Goal: Information Seeking & Learning: Learn about a topic

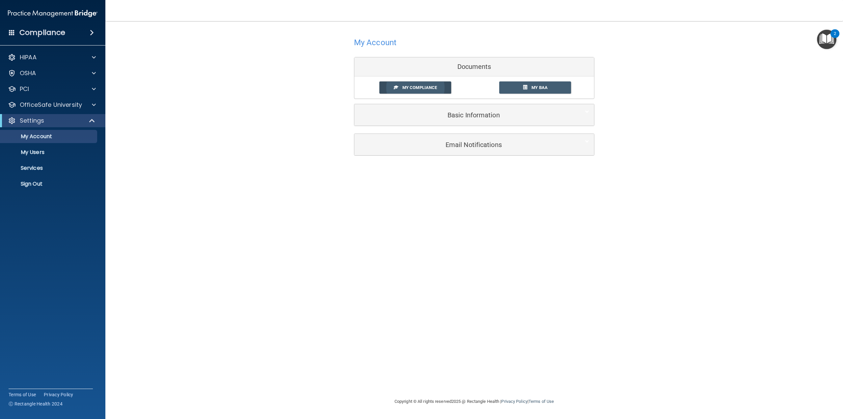
click at [446, 85] on link "My Compliance" at bounding box center [416, 87] width 72 height 12
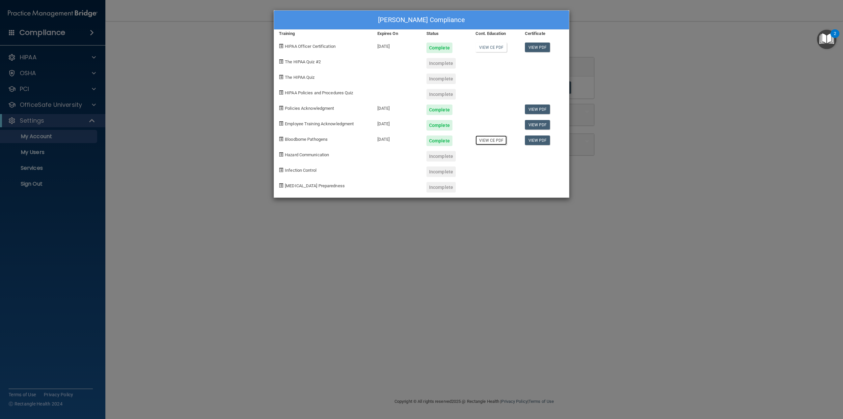
click at [498, 140] on link "View CE PDF" at bounding box center [491, 140] width 31 height 10
drag, startPoint x: 733, startPoint y: 88, endPoint x: 734, endPoint y: 70, distance: 17.5
click at [733, 87] on div "Jory Crouch's Compliance Training Expires On Status Cont. Education Certificate…" at bounding box center [421, 209] width 843 height 419
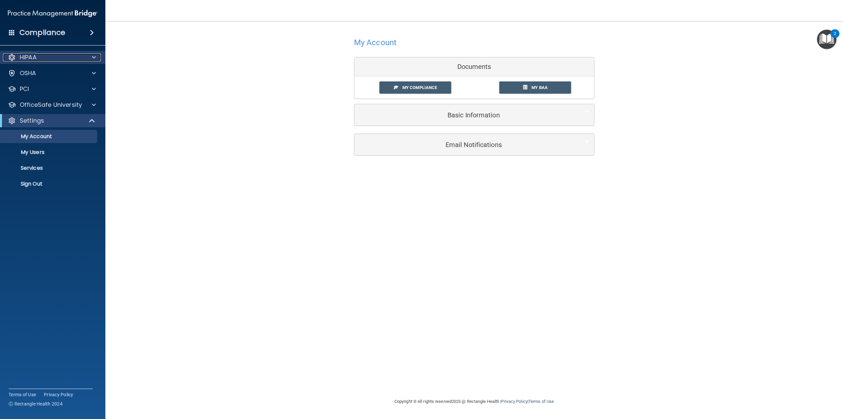
click at [51, 60] on div "HIPAA" at bounding box center [44, 57] width 82 height 8
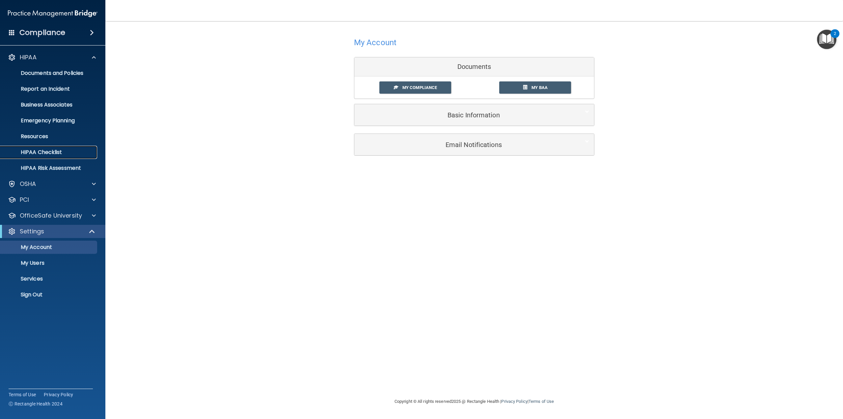
click at [60, 156] on link "HIPAA Checklist" at bounding box center [45, 152] width 104 height 13
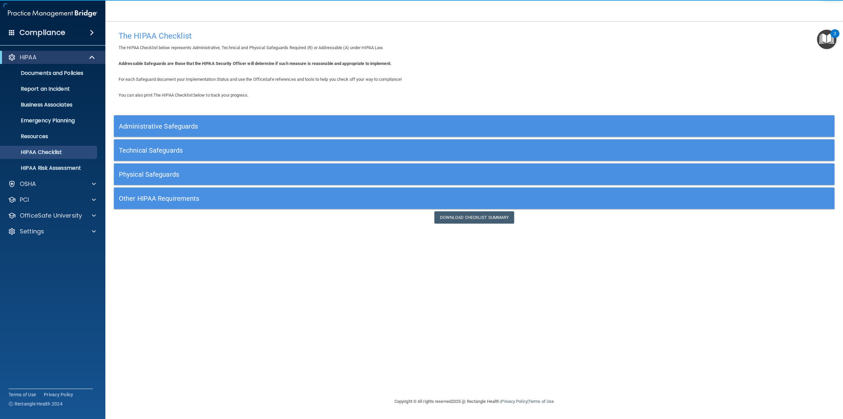
click at [162, 124] on h5 "Administrative Safeguards" at bounding box center [384, 126] width 531 height 7
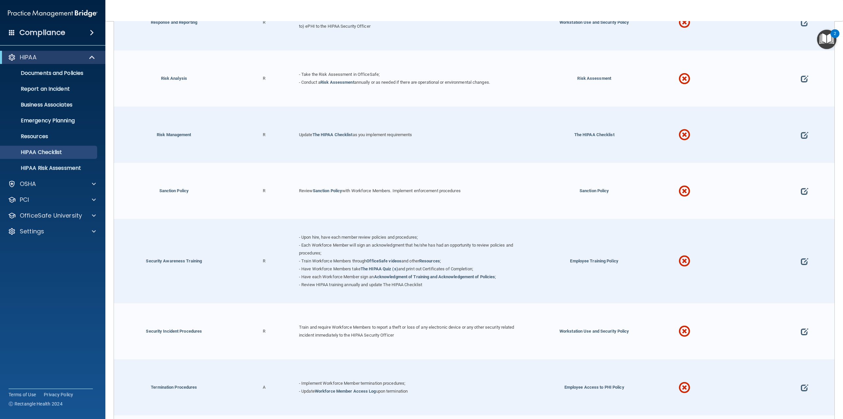
scroll to position [630, 0]
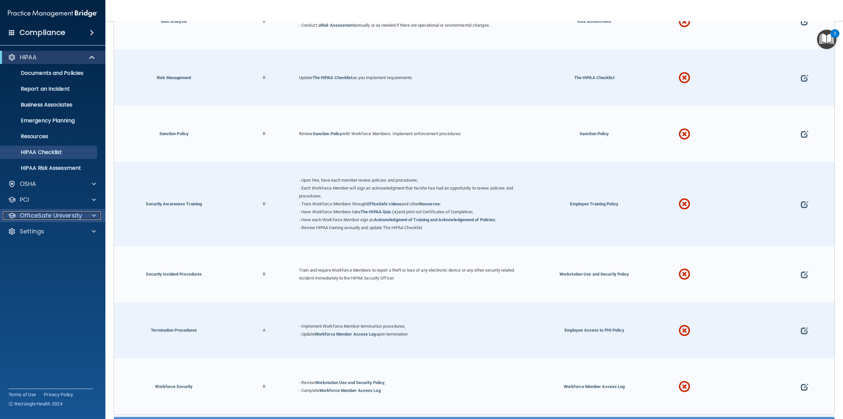
click at [57, 216] on p "OfficeSafe University" at bounding box center [51, 216] width 62 height 8
click at [66, 232] on div "HIPAA Training" at bounding box center [49, 231] width 90 height 7
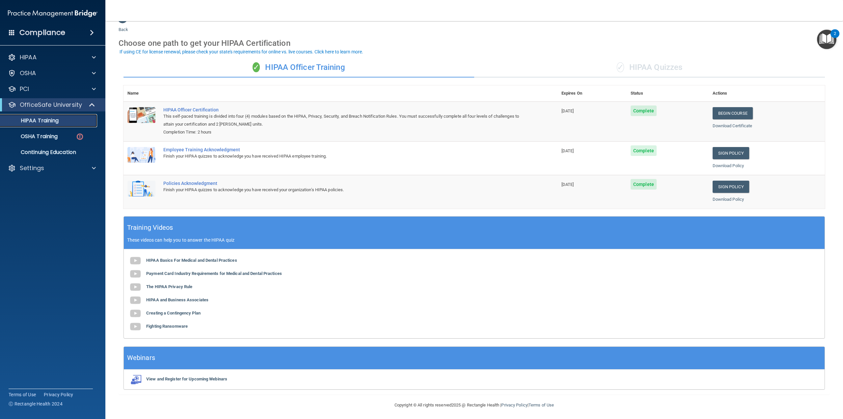
scroll to position [17, 0]
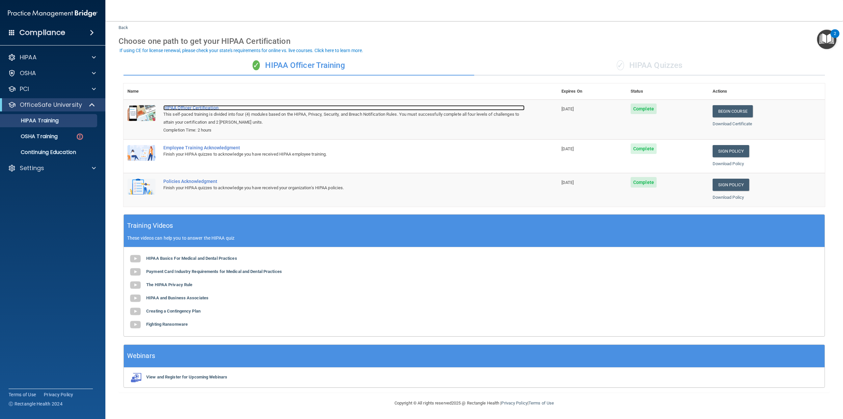
click at [194, 106] on div "HIPAA Officer Certification" at bounding box center [343, 107] width 361 height 5
click at [53, 154] on p "Continuing Education" at bounding box center [49, 152] width 90 height 7
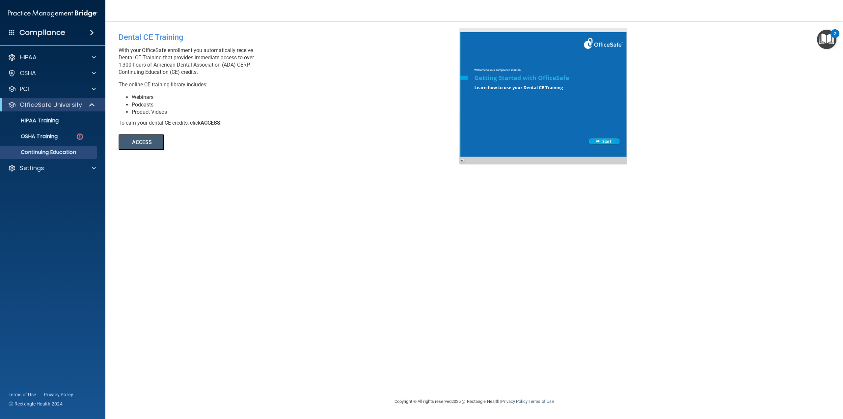
click at [140, 144] on button "ACCESS" at bounding box center [141, 142] width 45 height 16
click at [57, 138] on p "OSHA Training" at bounding box center [30, 136] width 53 height 7
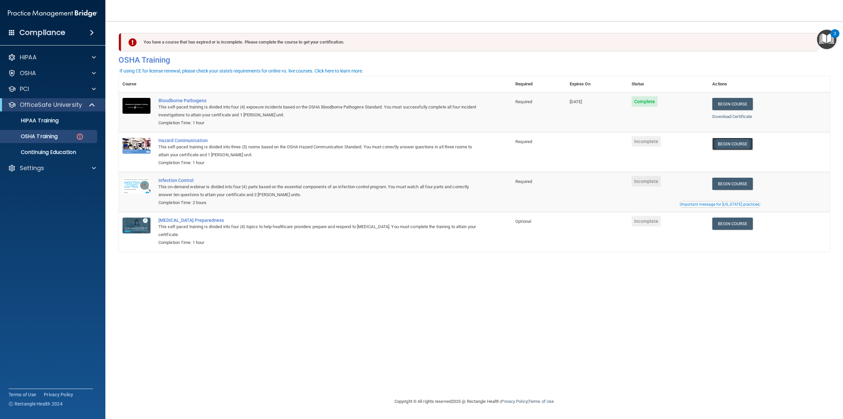
click at [737, 149] on link "Begin Course" at bounding box center [733, 144] width 40 height 12
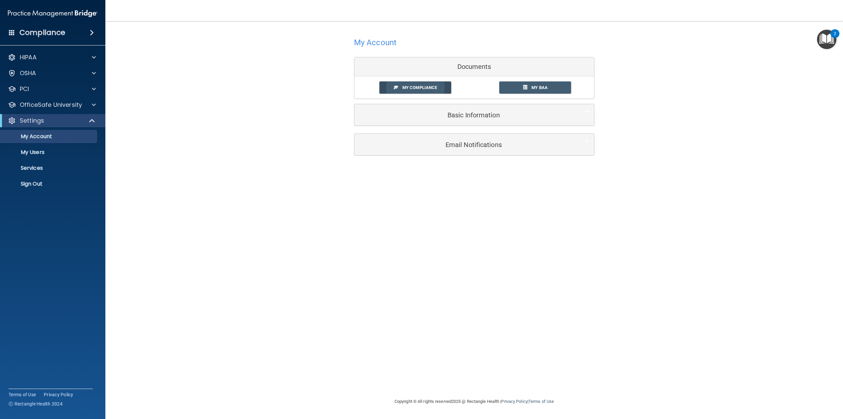
click at [432, 89] on span "My Compliance" at bounding box center [420, 87] width 35 height 5
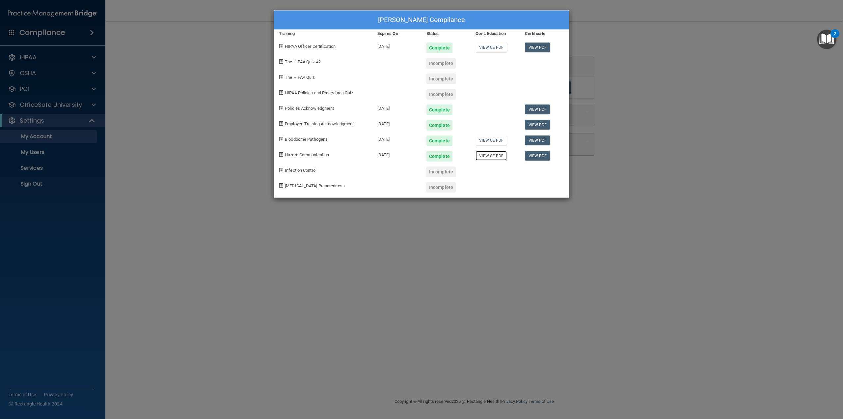
click at [492, 155] on link "View CE PDF" at bounding box center [491, 156] width 31 height 10
click at [204, 183] on div "Jory Crouch's Compliance Training Expires On Status Cont. Education Certificate…" at bounding box center [421, 209] width 843 height 419
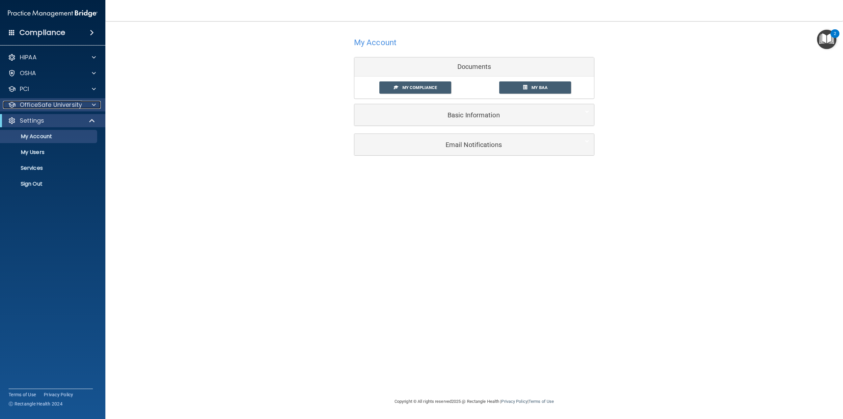
click at [61, 102] on p "OfficeSafe University" at bounding box center [51, 105] width 62 height 8
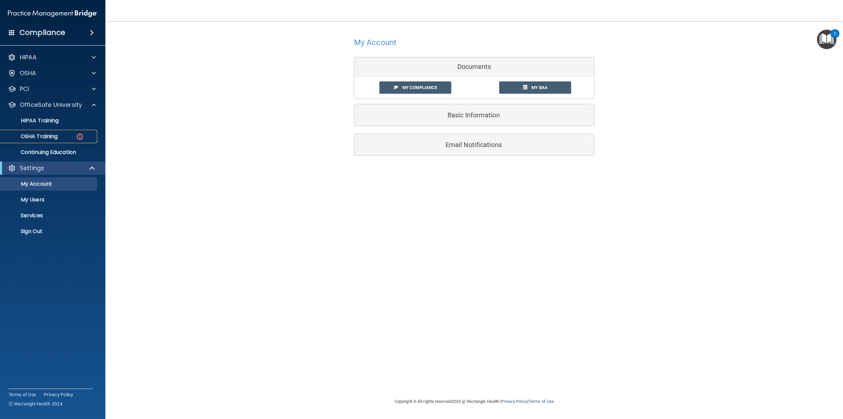
click at [53, 134] on p "OSHA Training" at bounding box center [30, 136] width 53 height 7
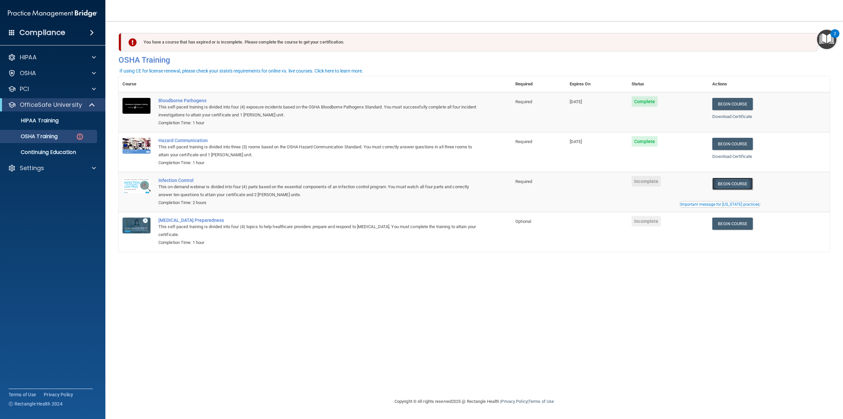
click at [739, 184] on link "Begin Course" at bounding box center [733, 184] width 40 height 12
click at [738, 227] on link "Begin Course" at bounding box center [733, 223] width 40 height 12
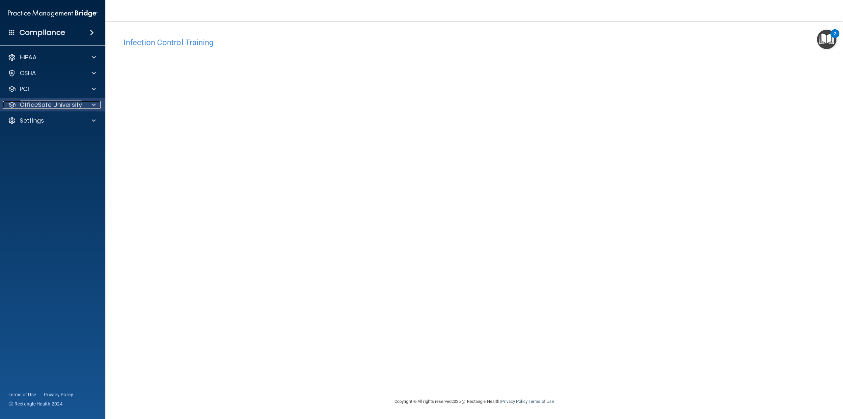
click at [86, 105] on div at bounding box center [93, 105] width 16 height 8
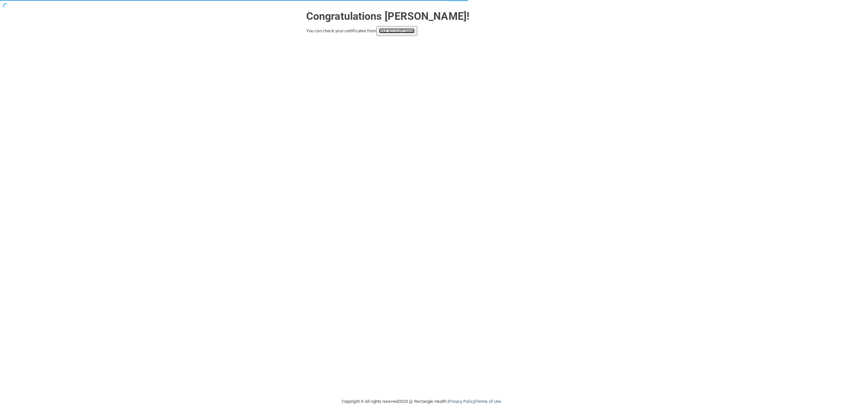
click at [403, 33] on link "your account page!" at bounding box center [397, 30] width 36 height 5
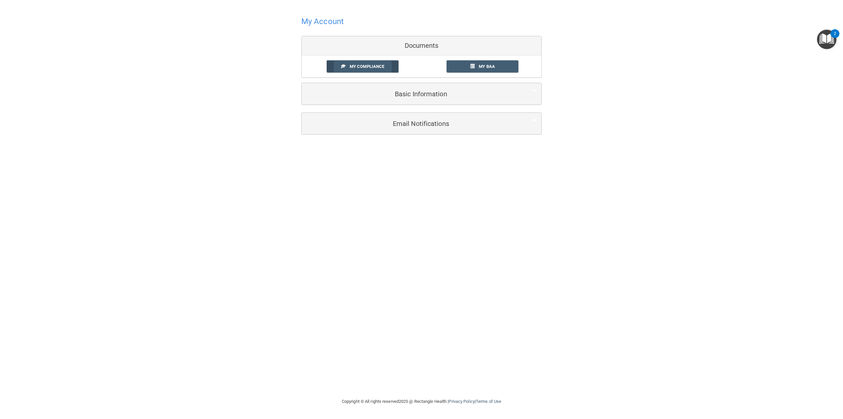
click at [370, 66] on span "My Compliance" at bounding box center [367, 66] width 35 height 5
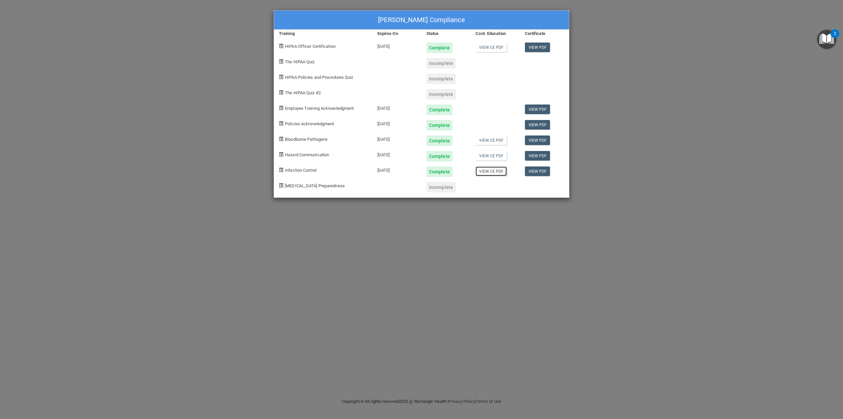
click at [490, 169] on link "View CE PDF" at bounding box center [491, 171] width 31 height 10
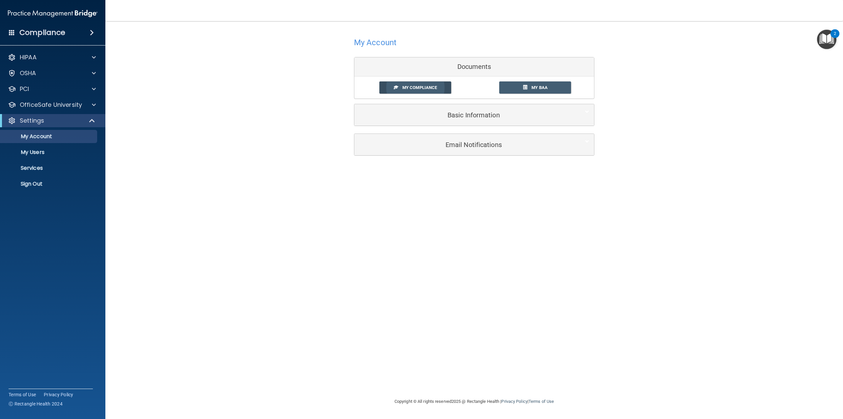
click at [441, 89] on link "My Compliance" at bounding box center [416, 87] width 72 height 12
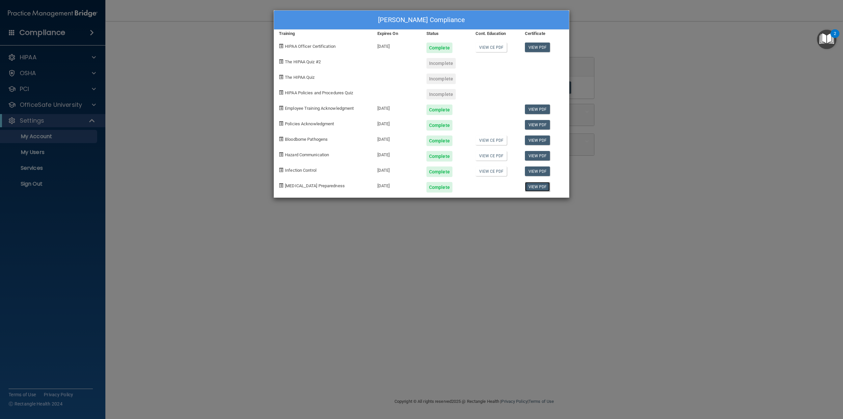
click at [539, 188] on link "View PDF" at bounding box center [537, 187] width 25 height 10
click at [175, 117] on div "[PERSON_NAME] Compliance Training Expires On Status Cont. Education Certificate…" at bounding box center [421, 209] width 843 height 419
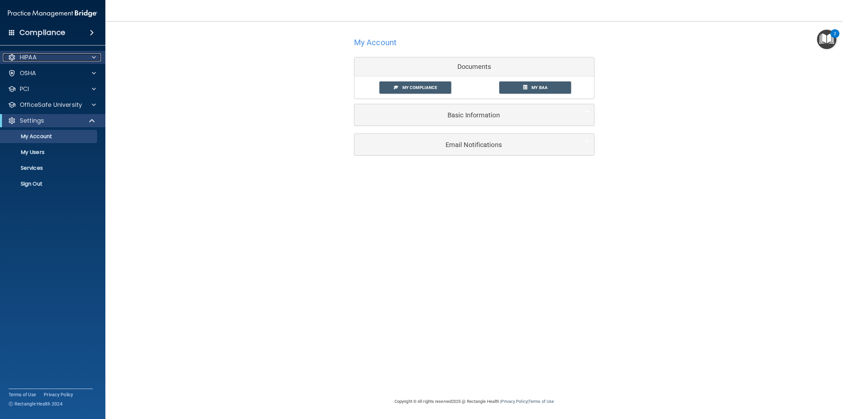
click at [35, 60] on p "HIPAA" at bounding box center [28, 57] width 17 height 8
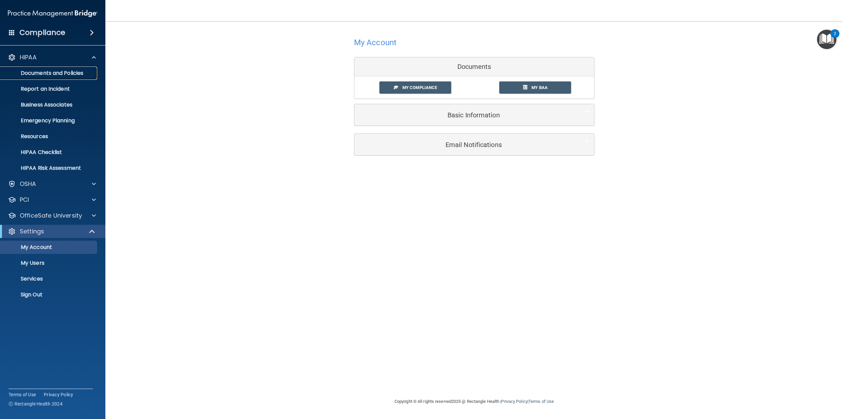
click at [67, 74] on p "Documents and Policies" at bounding box center [49, 73] width 90 height 7
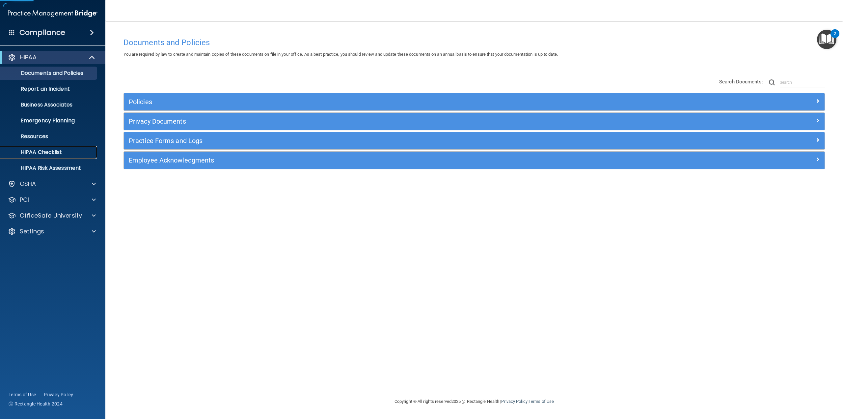
click at [60, 154] on p "HIPAA Checklist" at bounding box center [49, 152] width 90 height 7
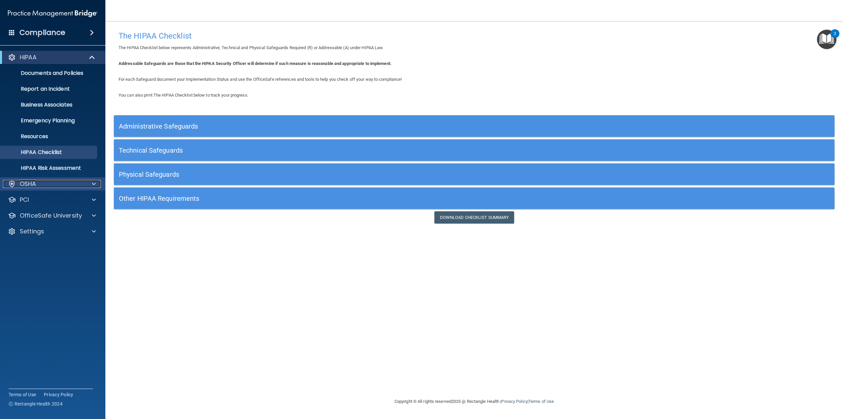
click at [59, 186] on div "OSHA" at bounding box center [44, 184] width 82 height 8
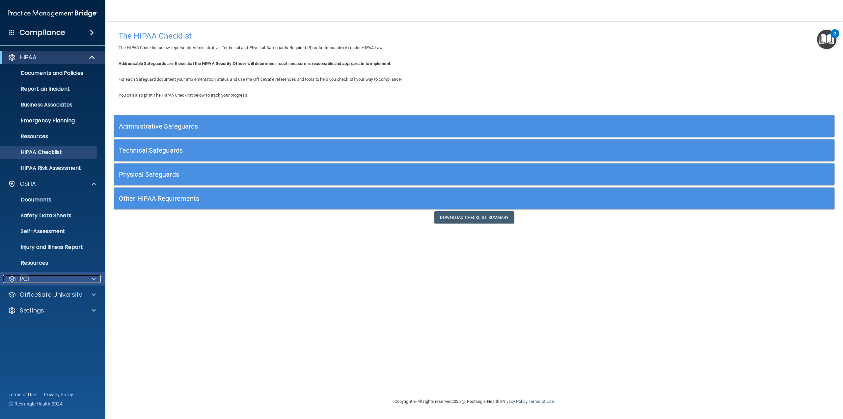
click at [54, 278] on div "PCI" at bounding box center [44, 279] width 82 height 8
click at [64, 296] on p "PCI Compliance" at bounding box center [49, 294] width 90 height 7
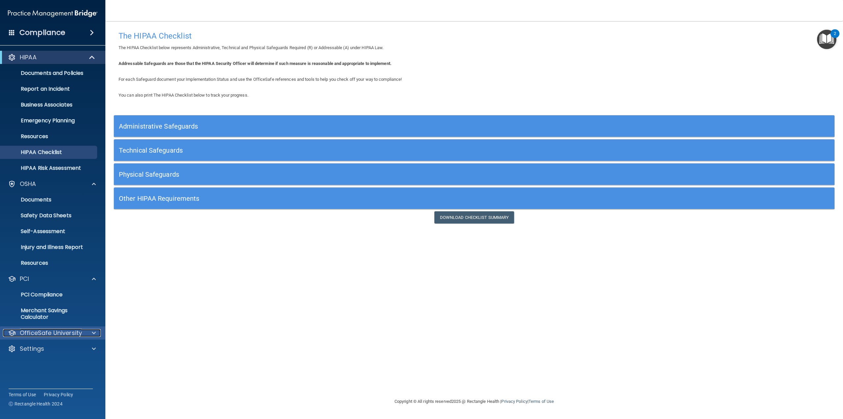
click at [30, 336] on p "OfficeSafe University" at bounding box center [51, 333] width 62 height 8
click at [40, 350] on p "HIPAA Training" at bounding box center [31, 348] width 54 height 7
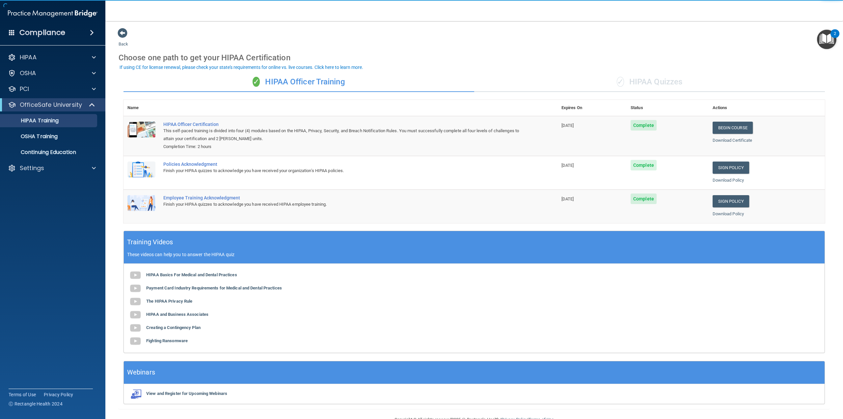
click at [617, 83] on span "✓" at bounding box center [620, 82] width 7 height 10
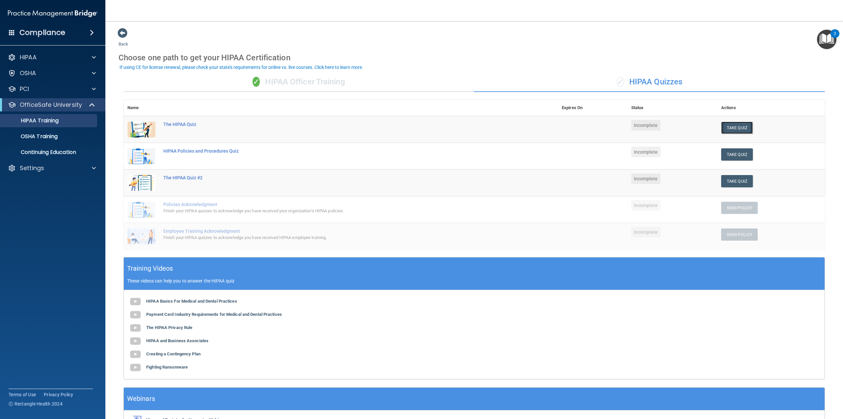
click at [733, 126] on button "Take Quiz" at bounding box center [738, 128] width 32 height 12
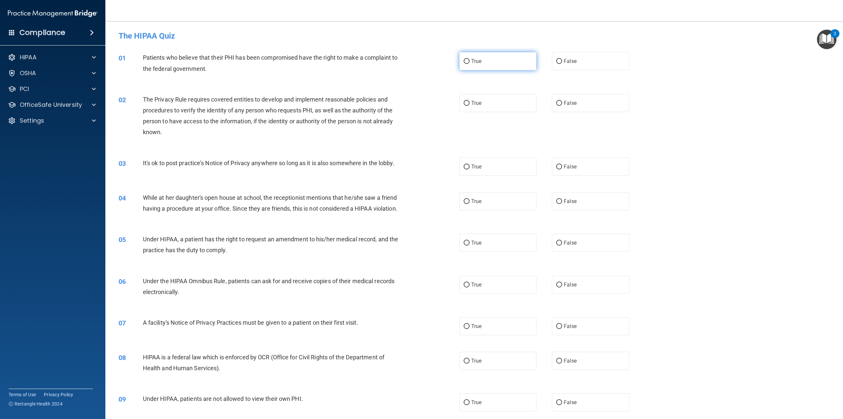
click at [478, 61] on span "True" at bounding box center [476, 61] width 10 height 6
click at [470, 61] on input "True" at bounding box center [467, 61] width 6 height 5
radio input "true"
click at [497, 100] on label "True" at bounding box center [498, 103] width 77 height 18
click at [470, 101] on input "True" at bounding box center [467, 103] width 6 height 5
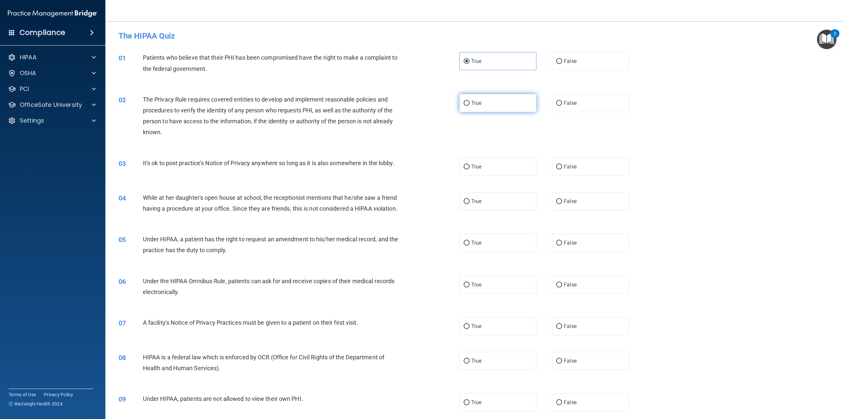
radio input "true"
click at [557, 171] on label "False" at bounding box center [590, 166] width 77 height 18
click at [557, 169] on input "False" at bounding box center [559, 166] width 6 height 5
radio input "true"
click at [514, 170] on label "True" at bounding box center [498, 166] width 77 height 18
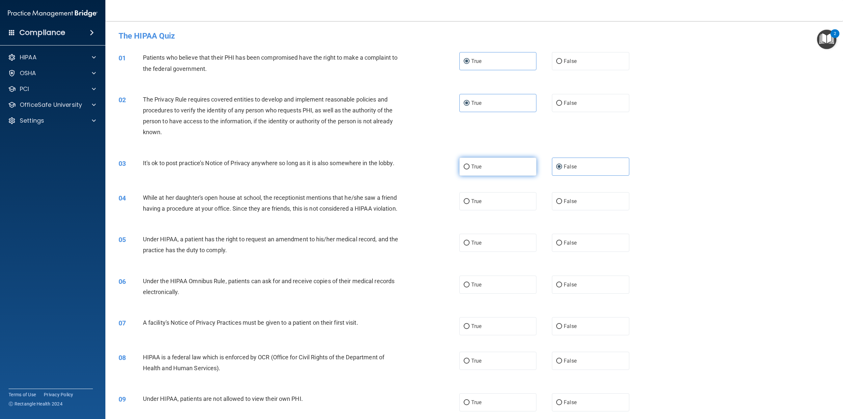
click at [470, 169] on input "True" at bounding box center [467, 166] width 6 height 5
radio input "true"
radio input "false"
click at [558, 204] on label "False" at bounding box center [590, 201] width 77 height 18
click at [558, 204] on input "False" at bounding box center [559, 201] width 6 height 5
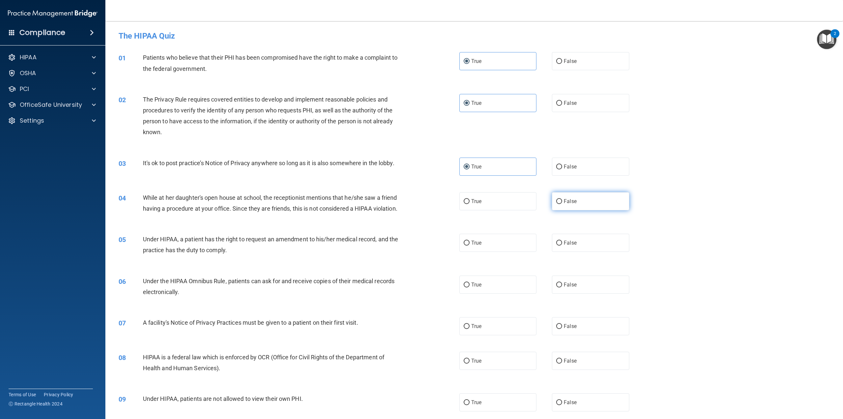
radio input "true"
